Goal: Task Accomplishment & Management: Use online tool/utility

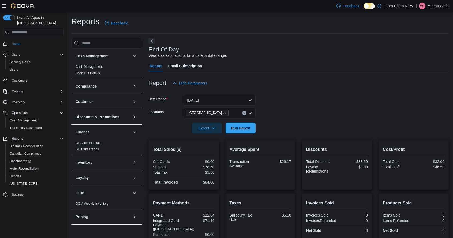
scroll to position [46, 0]
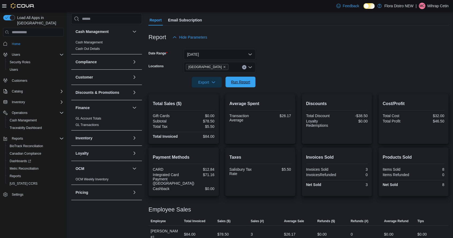
click at [241, 87] on span "Run Report" at bounding box center [241, 82] width 24 height 11
click at [238, 85] on span "Run Report" at bounding box center [240, 81] width 19 height 5
click at [353, 238] on div "Reports Feedback Cash Management Cash Management Cash Out Details Compliance OC…" at bounding box center [260, 107] width 386 height 282
click at [238, 80] on span "Run Report" at bounding box center [241, 82] width 24 height 11
click at [238, 79] on span "Run Report" at bounding box center [241, 82] width 24 height 11
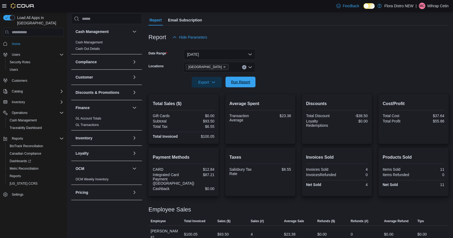
click at [243, 85] on span "Run Report" at bounding box center [240, 81] width 19 height 5
click at [235, 83] on span "Run Report" at bounding box center [240, 81] width 19 height 5
click at [239, 84] on span "Run Report" at bounding box center [240, 81] width 19 height 5
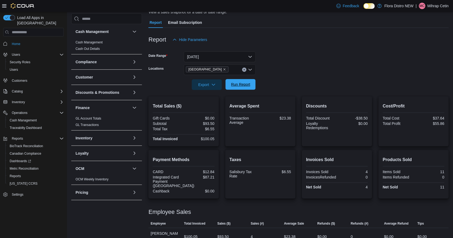
scroll to position [41, 0]
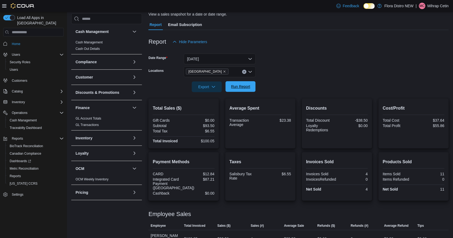
click at [244, 89] on span "Run Report" at bounding box center [240, 86] width 19 height 5
click at [237, 88] on span "Run Report" at bounding box center [240, 86] width 19 height 5
click at [237, 87] on span "Run Report" at bounding box center [240, 86] width 19 height 5
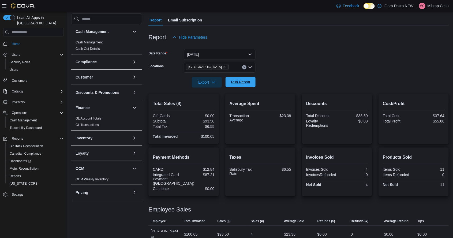
click at [240, 83] on span "Run Report" at bounding box center [240, 81] width 19 height 5
click at [244, 86] on span "Run Report" at bounding box center [241, 82] width 24 height 11
click at [241, 83] on span "Run Report" at bounding box center [240, 81] width 19 height 5
click at [238, 85] on span "Run Report" at bounding box center [240, 81] width 19 height 5
click at [96, 135] on button "Inventory" at bounding box center [103, 137] width 55 height 5
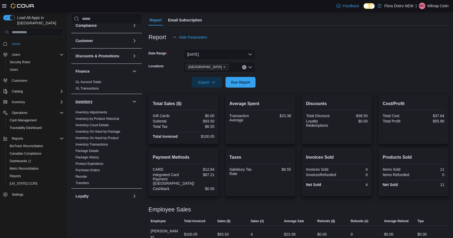
scroll to position [37, 0]
click at [94, 168] on link "Purchase Orders" at bounding box center [88, 170] width 24 height 4
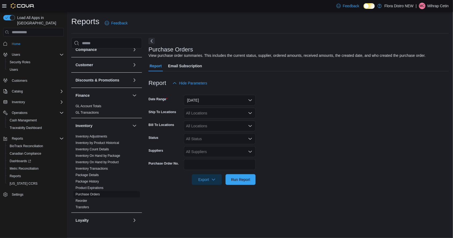
scroll to position [12, 0]
click at [238, 108] on div "All Locations" at bounding box center [220, 113] width 72 height 11
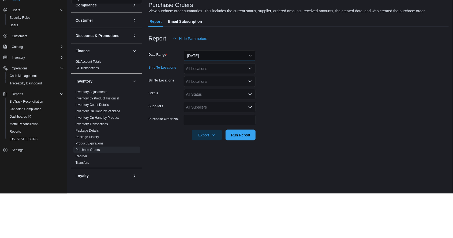
click at [221, 95] on button "[DATE]" at bounding box center [220, 100] width 72 height 11
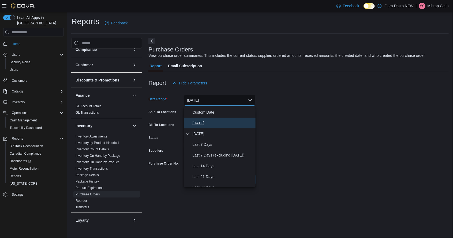
click at [209, 120] on span "[DATE]" at bounding box center [223, 123] width 61 height 6
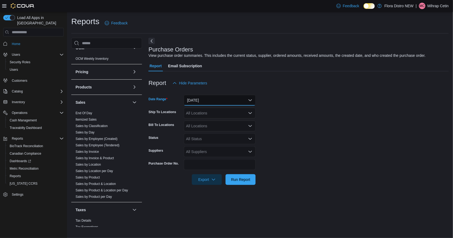
scroll to position [238, 0]
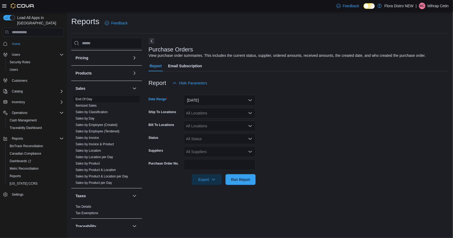
click at [85, 99] on link "End Of Day" at bounding box center [84, 99] width 17 height 4
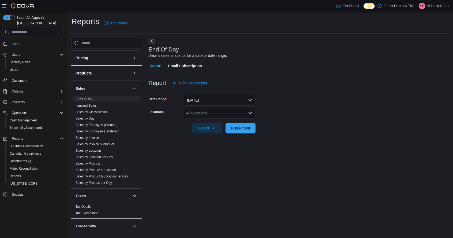
click at [251, 115] on icon "Open list of options" at bounding box center [250, 113] width 4 height 4
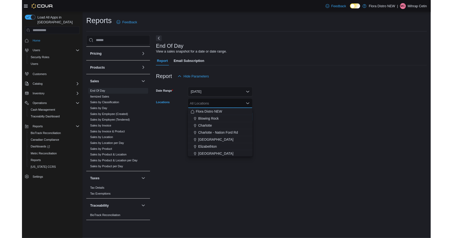
scroll to position [219, 0]
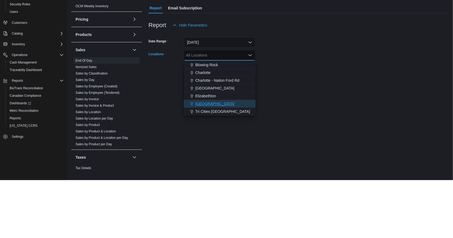
click at [205, 163] on span "[GEOGRAPHIC_DATA]" at bounding box center [214, 161] width 39 height 5
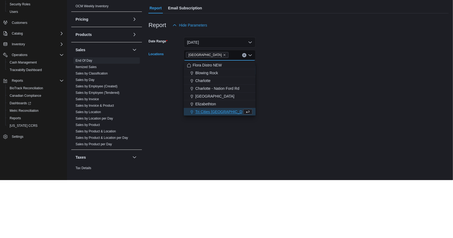
click at [333, 138] on div at bounding box center [299, 137] width 301 height 6
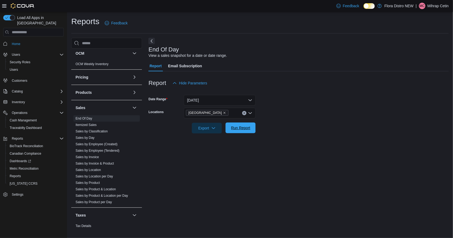
click at [238, 132] on span "Run Report" at bounding box center [241, 128] width 24 height 11
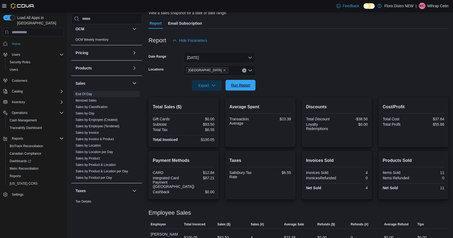
scroll to position [45, 0]
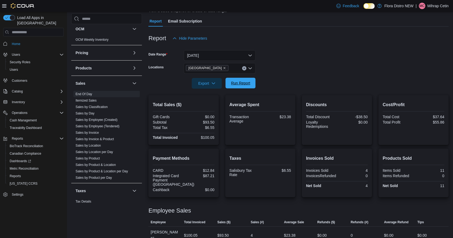
click at [240, 86] on span "Run Report" at bounding box center [240, 82] width 19 height 5
click at [237, 80] on span "Run Report" at bounding box center [241, 83] width 24 height 11
click at [133, 80] on button "button" at bounding box center [134, 83] width 6 height 6
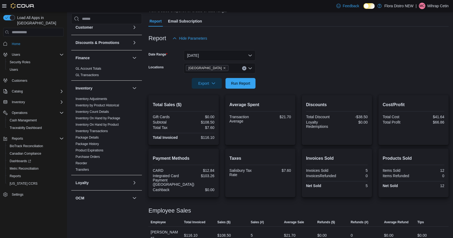
scroll to position [50, 0]
click at [132, 85] on button "button" at bounding box center [134, 88] width 6 height 6
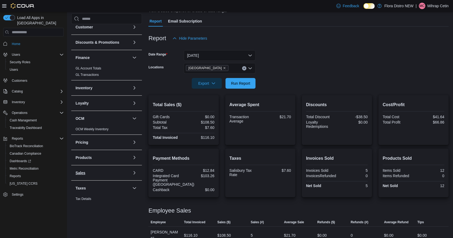
click at [124, 170] on button "Sales" at bounding box center [103, 172] width 55 height 5
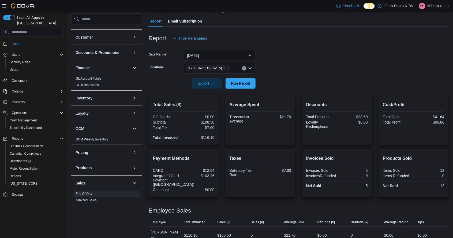
scroll to position [40, 0]
click at [132, 180] on button "button" at bounding box center [134, 183] width 6 height 6
click at [243, 88] on span "Run Report" at bounding box center [241, 83] width 24 height 11
click at [244, 84] on span "Run Report" at bounding box center [240, 82] width 19 height 5
click at [241, 88] on span "Run Report" at bounding box center [241, 83] width 24 height 11
